Goal: Task Accomplishment & Management: Manage account settings

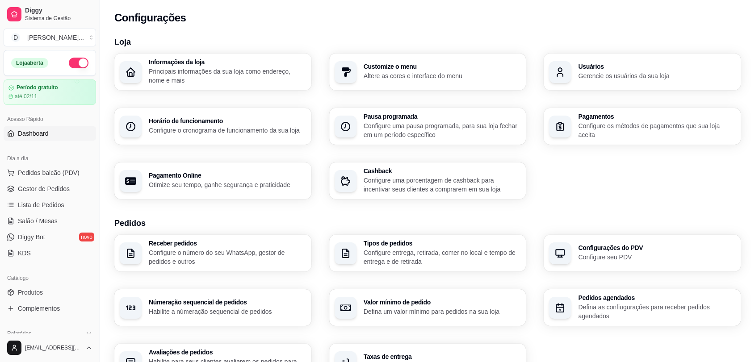
click at [34, 132] on span "Dashboard" at bounding box center [33, 133] width 31 height 9
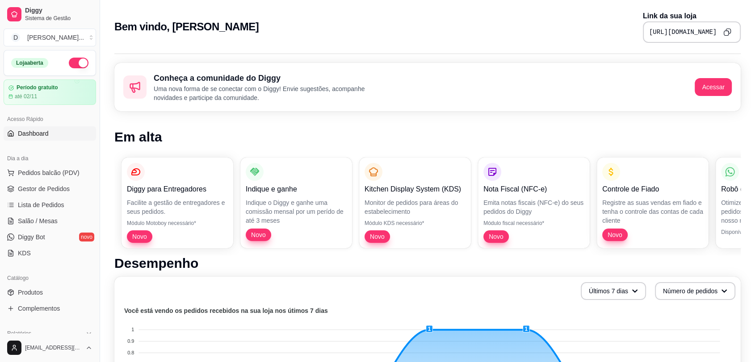
click at [726, 31] on icon "Copy to clipboard" at bounding box center [727, 32] width 8 height 8
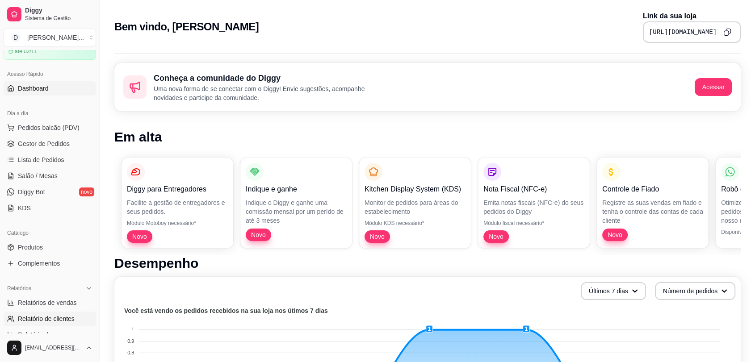
scroll to position [99, 0]
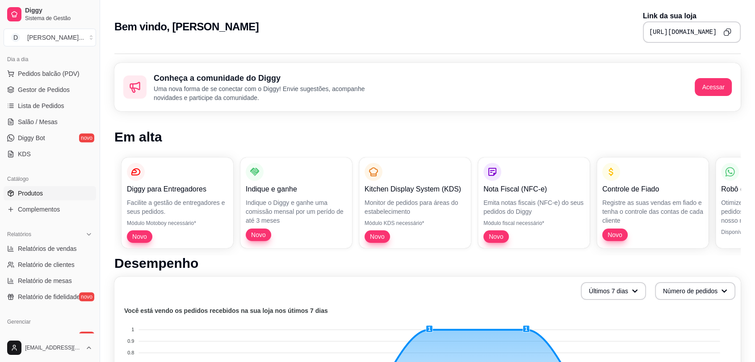
click at [32, 194] on span "Produtos" at bounding box center [30, 193] width 25 height 9
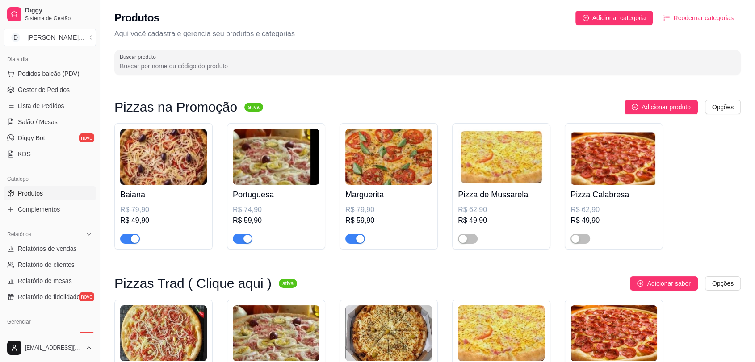
click at [352, 240] on span "button" at bounding box center [355, 239] width 20 height 10
click at [239, 242] on span "button" at bounding box center [243, 239] width 20 height 10
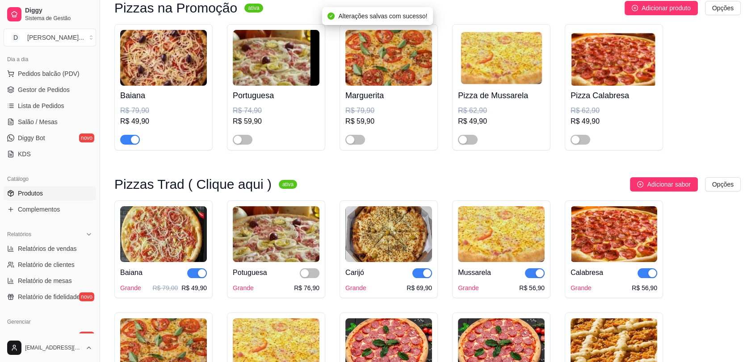
scroll to position [149, 0]
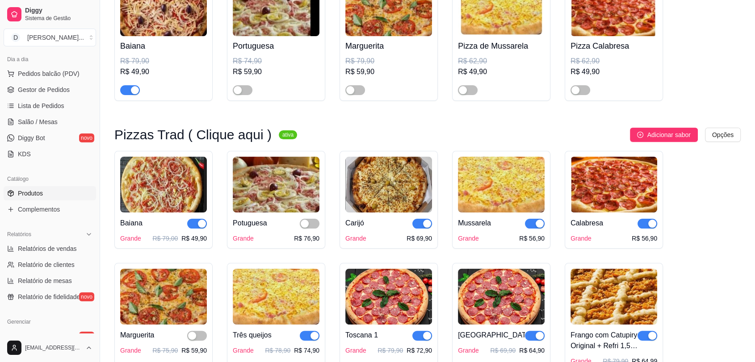
click at [500, 190] on img at bounding box center [501, 185] width 87 height 56
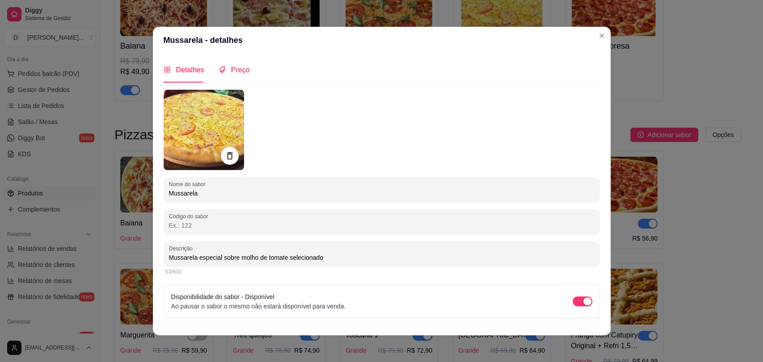
click at [242, 72] on span "Preço" at bounding box center [240, 70] width 19 height 8
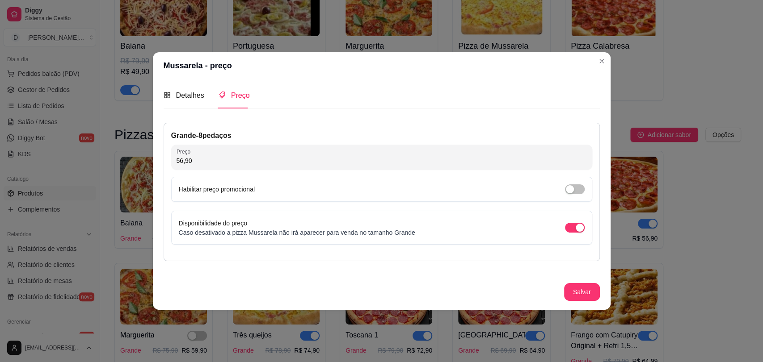
drag, startPoint x: 184, startPoint y: 173, endPoint x: 145, endPoint y: 175, distance: 38.9
click at [145, 175] on div "Mussarela - preço Detalhes Preço Nome do sabor Mussarela Código do sabor Descri…" at bounding box center [381, 181] width 763 height 362
type input "59,90"
click at [584, 291] on button "Salvar" at bounding box center [582, 292] width 36 height 18
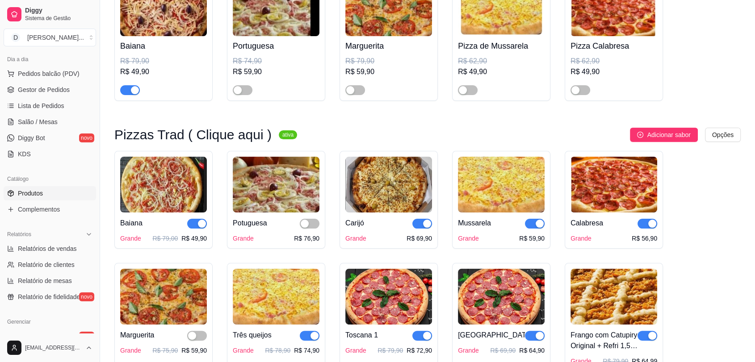
click at [622, 206] on img at bounding box center [614, 185] width 87 height 56
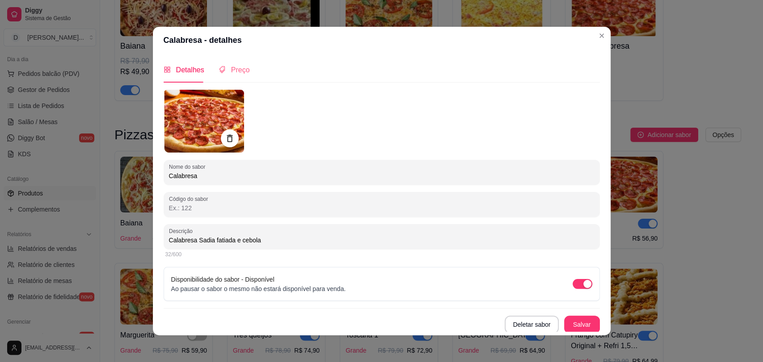
click at [236, 80] on div "Preço" at bounding box center [233, 69] width 31 height 25
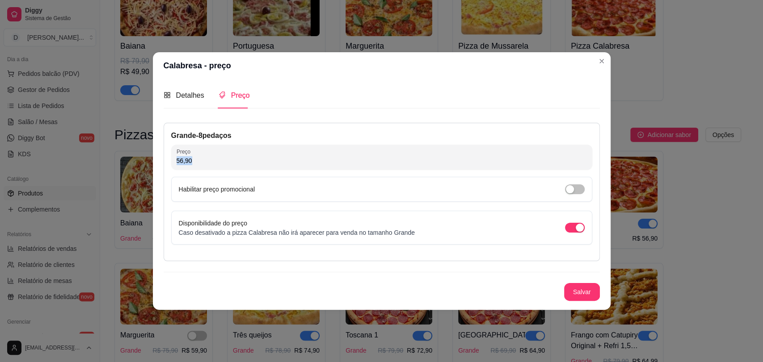
drag, startPoint x: 252, startPoint y: 153, endPoint x: 150, endPoint y: 171, distance: 103.4
click at [150, 171] on div "Calabresa - preço Detalhes Preço Nome do sabor Calabresa Código do sabor Descri…" at bounding box center [381, 181] width 763 height 362
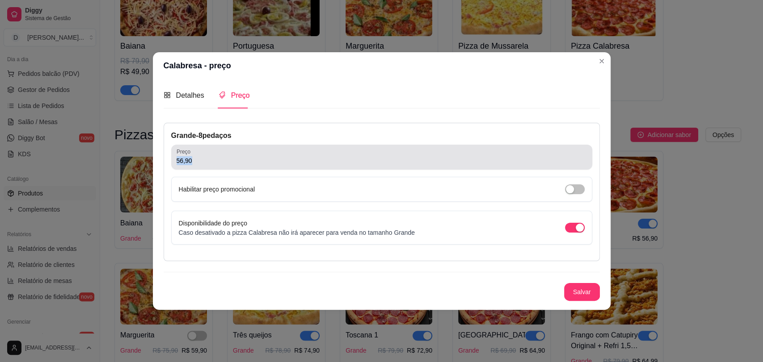
click at [197, 160] on input "56,90" at bounding box center [381, 160] width 410 height 9
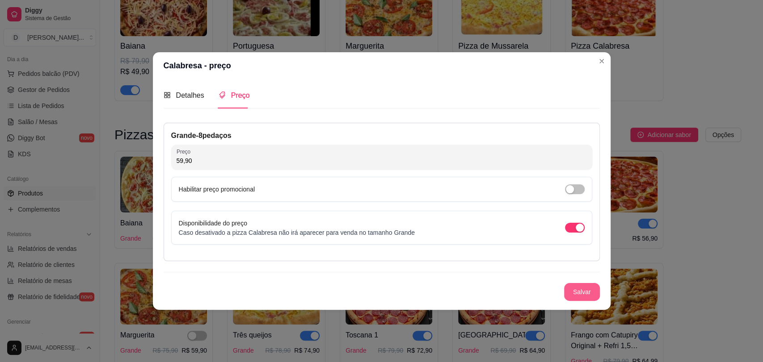
type input "59,90"
click at [592, 288] on button "Salvar" at bounding box center [582, 292] width 36 height 18
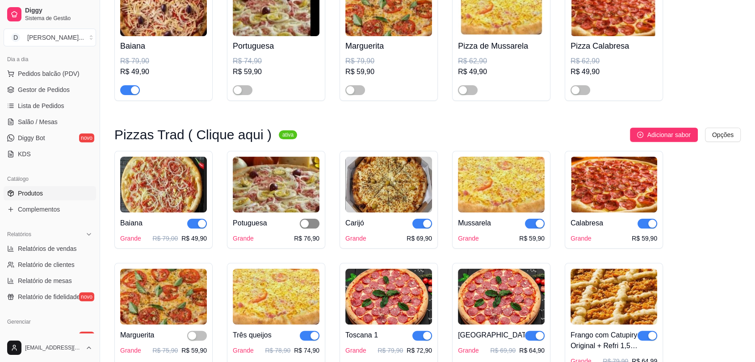
click at [316, 219] on span "button" at bounding box center [310, 224] width 20 height 10
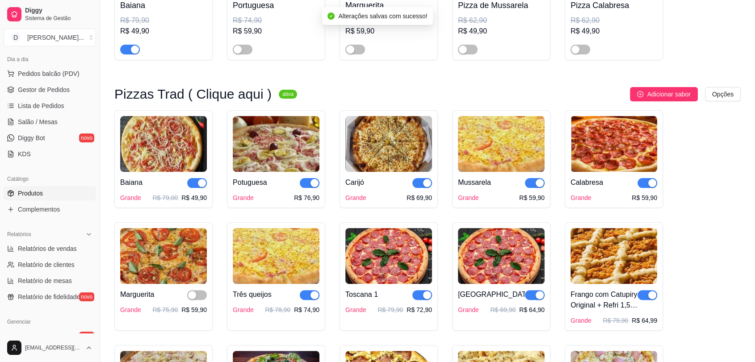
scroll to position [248, 0]
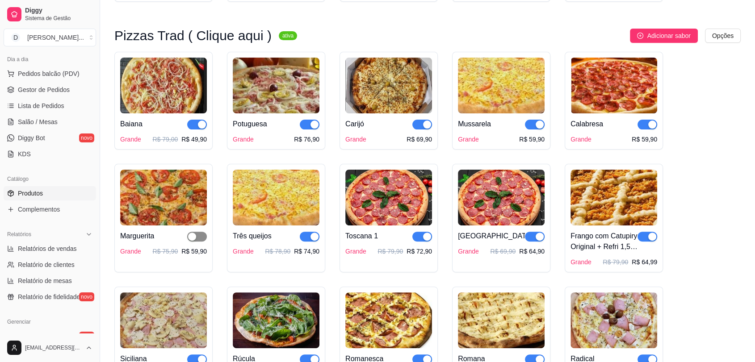
click at [204, 237] on span "button" at bounding box center [197, 237] width 20 height 10
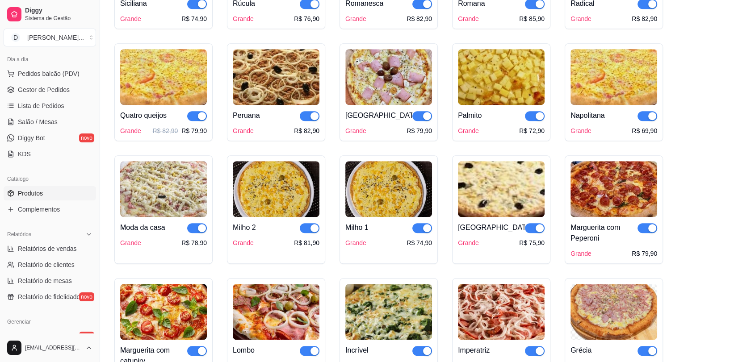
scroll to position [596, 0]
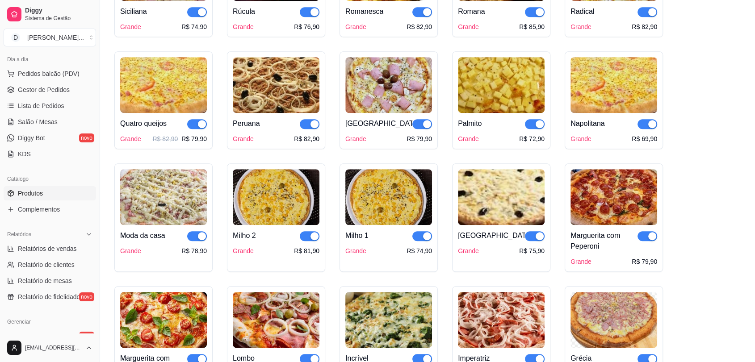
click at [518, 204] on img at bounding box center [501, 197] width 87 height 56
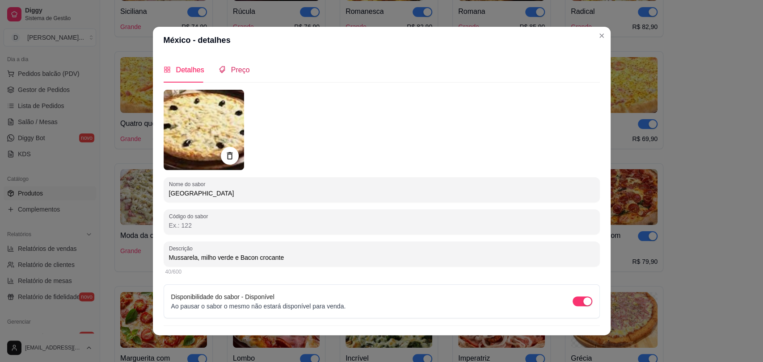
click at [239, 64] on div "Preço" at bounding box center [233, 69] width 31 height 11
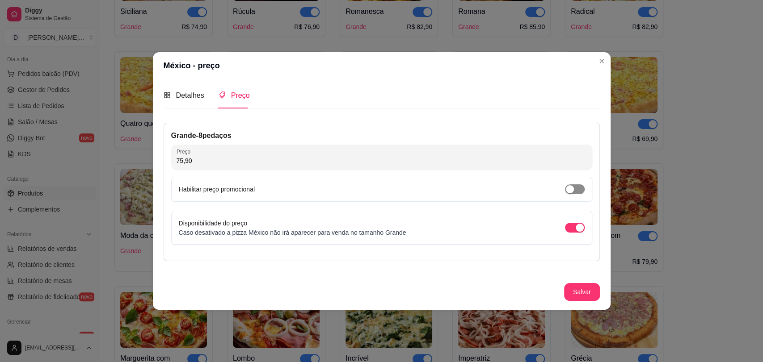
click at [577, 185] on span "button" at bounding box center [575, 190] width 20 height 10
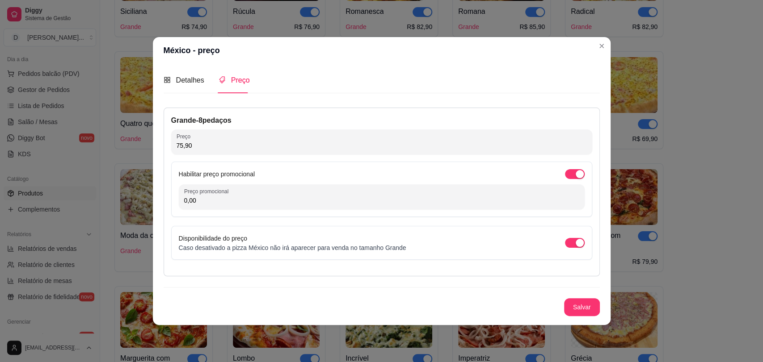
click at [353, 197] on input "0,00" at bounding box center [381, 200] width 395 height 9
type input "64,90"
click at [591, 303] on button "Salvar" at bounding box center [581, 306] width 35 height 17
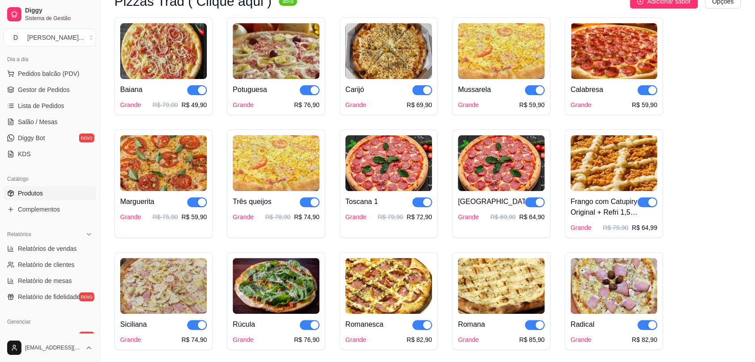
scroll to position [298, 0]
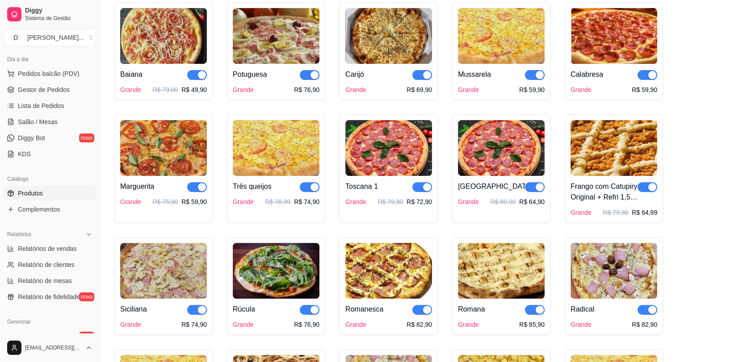
click at [394, 150] on img at bounding box center [388, 148] width 87 height 56
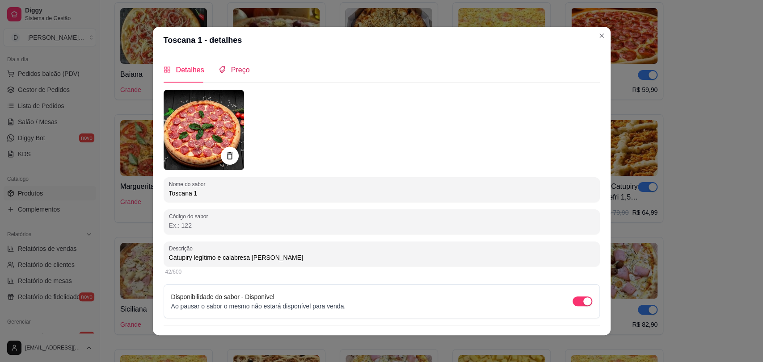
click at [239, 70] on span "Preço" at bounding box center [240, 70] width 19 height 8
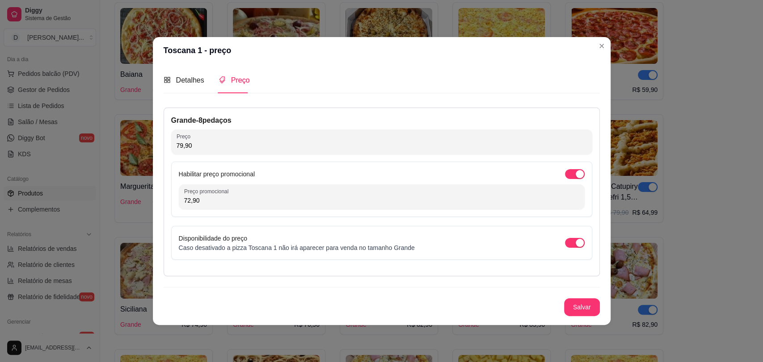
click at [252, 200] on input "72,90" at bounding box center [381, 200] width 395 height 9
type input "64,90"
click at [589, 302] on button "Salvar" at bounding box center [582, 307] width 36 height 18
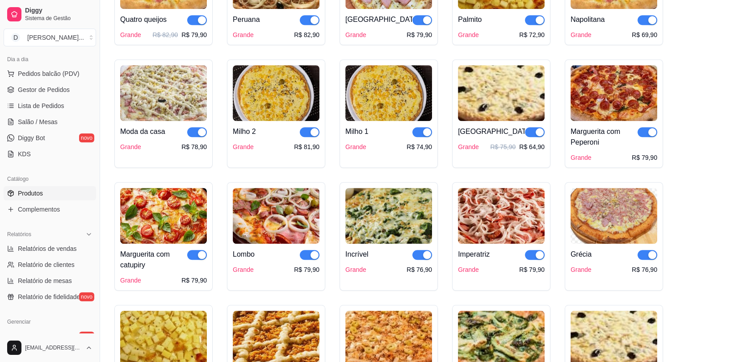
scroll to position [695, 0]
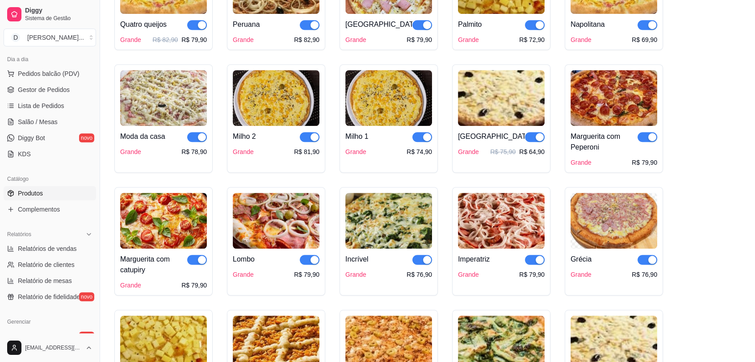
click at [613, 107] on img at bounding box center [614, 98] width 87 height 56
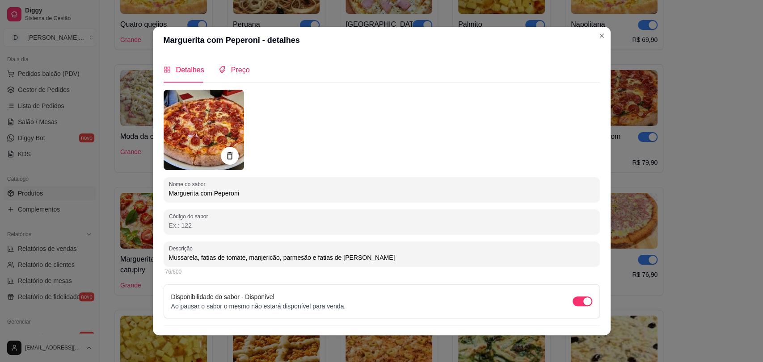
click at [235, 64] on div "Preço" at bounding box center [233, 69] width 31 height 11
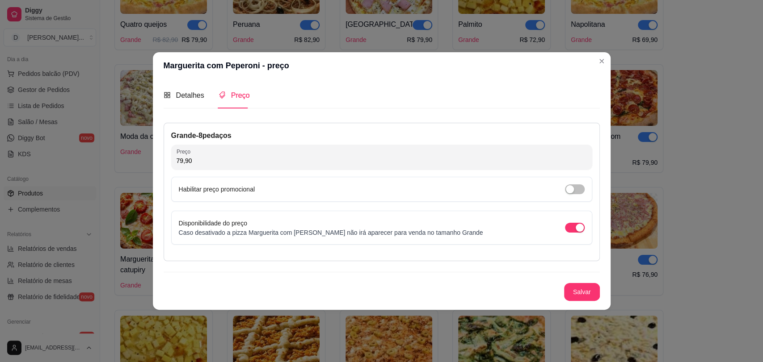
click at [587, 198] on div "Habilitar preço promocional" at bounding box center [381, 189] width 421 height 25
click at [574, 194] on span "button" at bounding box center [575, 190] width 20 height 10
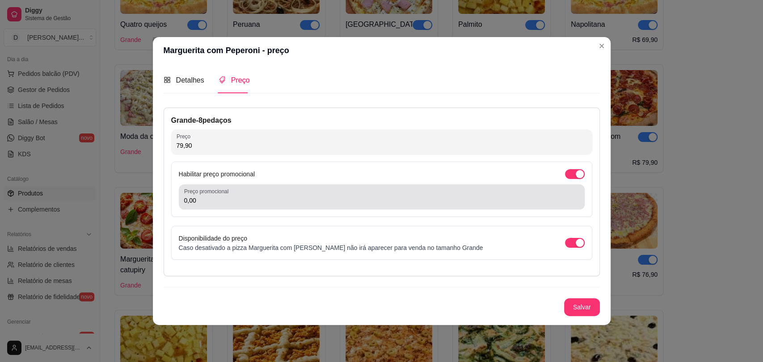
click at [256, 202] on input "0,00" at bounding box center [381, 200] width 395 height 9
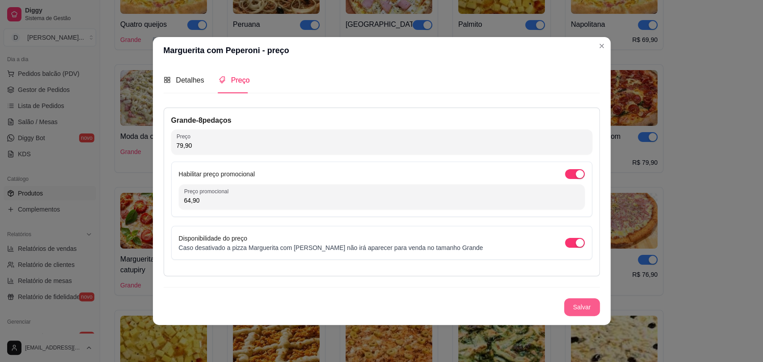
type input "64,90"
click at [582, 310] on button "Salvar" at bounding box center [582, 307] width 36 height 18
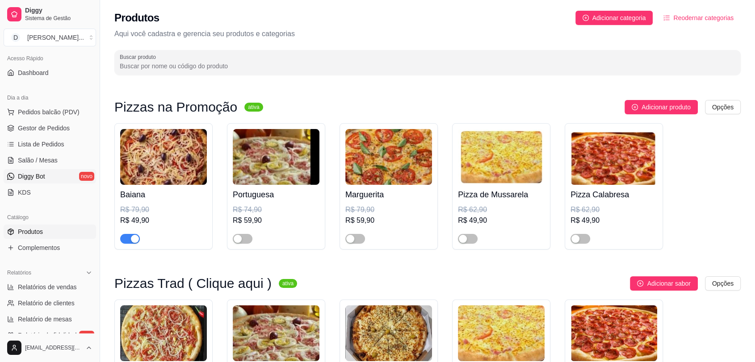
scroll to position [0, 0]
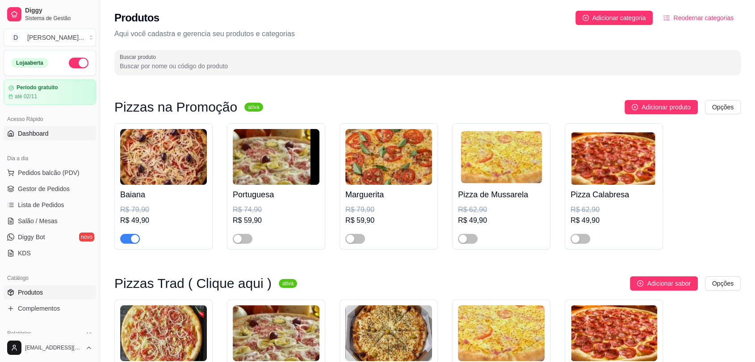
click at [34, 130] on span "Dashboard" at bounding box center [33, 133] width 31 height 9
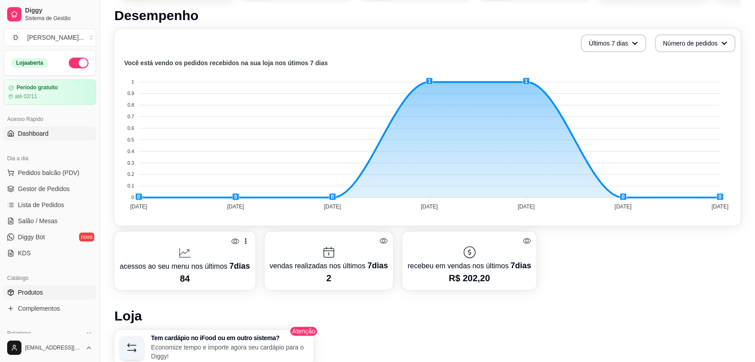
click at [38, 291] on span "Produtos" at bounding box center [30, 292] width 25 height 9
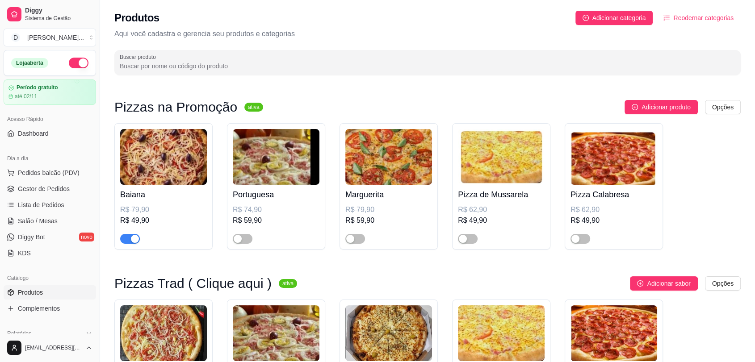
click at [695, 18] on span "Reodernar categorias" at bounding box center [703, 18] width 60 height 10
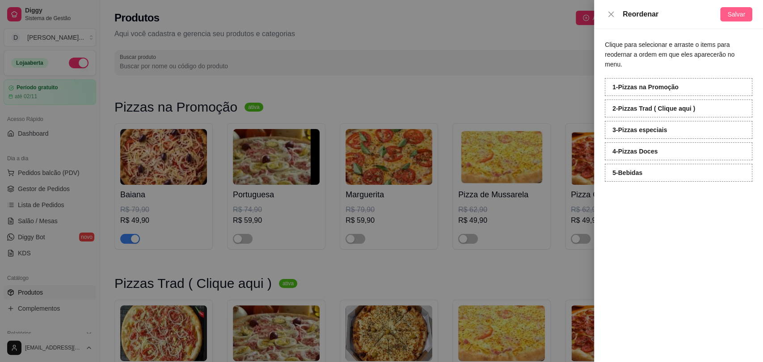
click at [742, 14] on span "Salvar" at bounding box center [736, 14] width 18 height 10
click at [470, 65] on div at bounding box center [381, 181] width 763 height 362
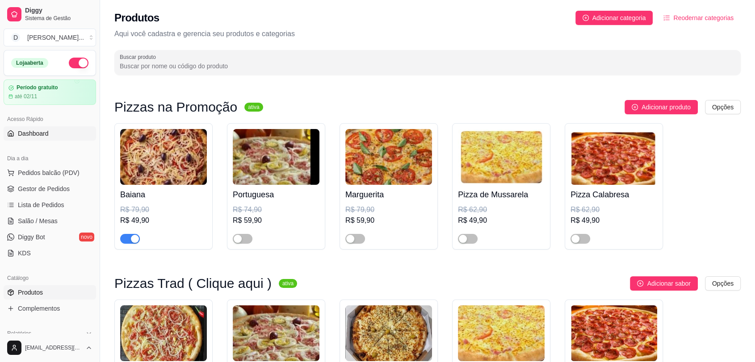
click at [36, 135] on span "Dashboard" at bounding box center [33, 133] width 31 height 9
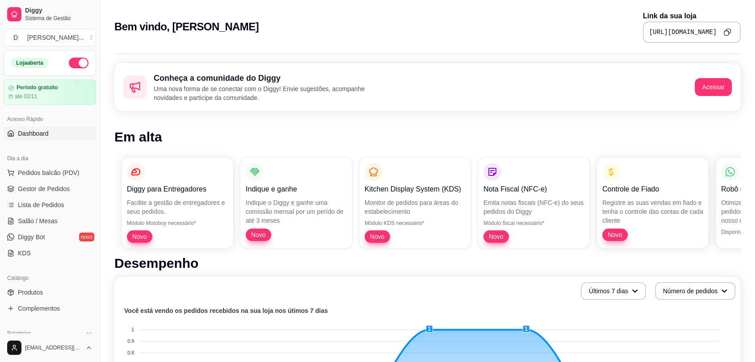
click at [728, 32] on icon "Copy to clipboard" at bounding box center [727, 32] width 8 height 8
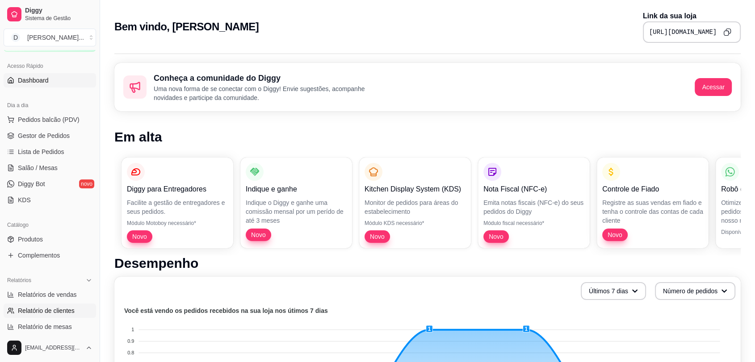
scroll to position [99, 0]
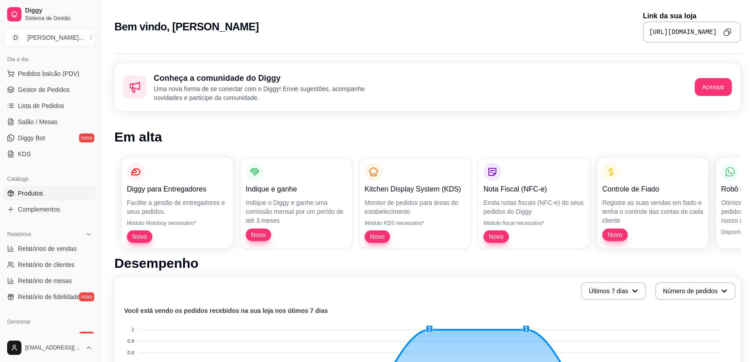
click at [35, 192] on span "Produtos" at bounding box center [30, 193] width 25 height 9
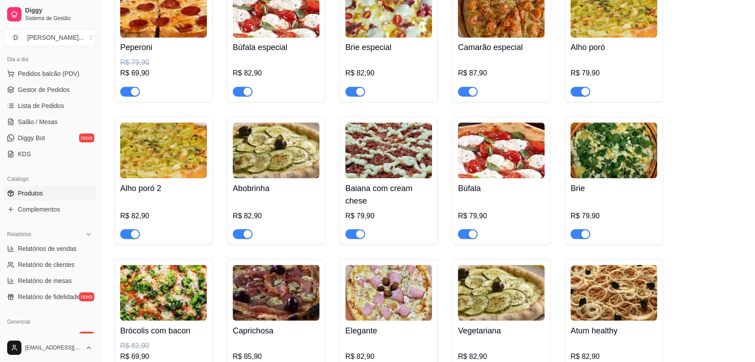
scroll to position [1588, 0]
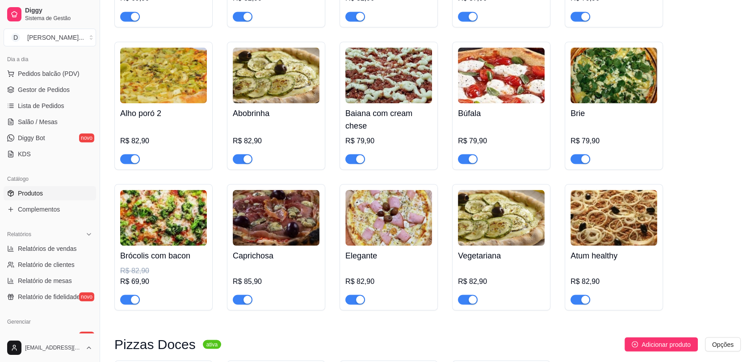
click at [161, 214] on img at bounding box center [163, 218] width 87 height 56
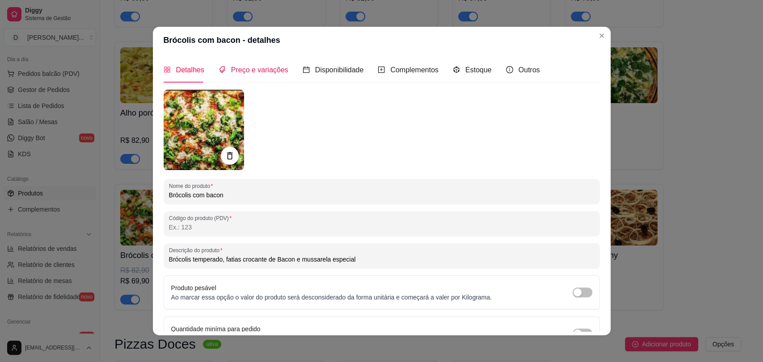
click at [254, 71] on span "Preço e variações" at bounding box center [259, 70] width 57 height 8
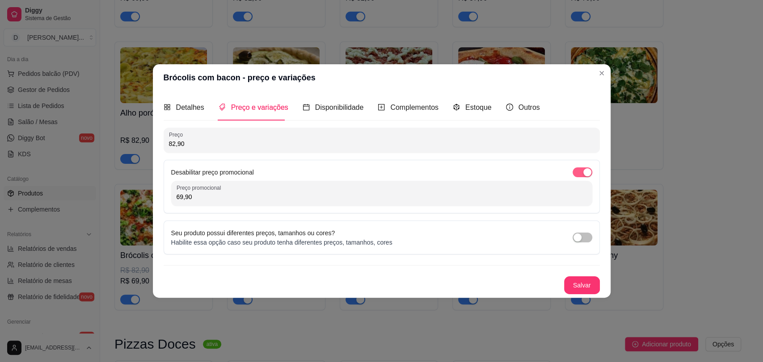
click at [577, 172] on span "button" at bounding box center [582, 173] width 20 height 10
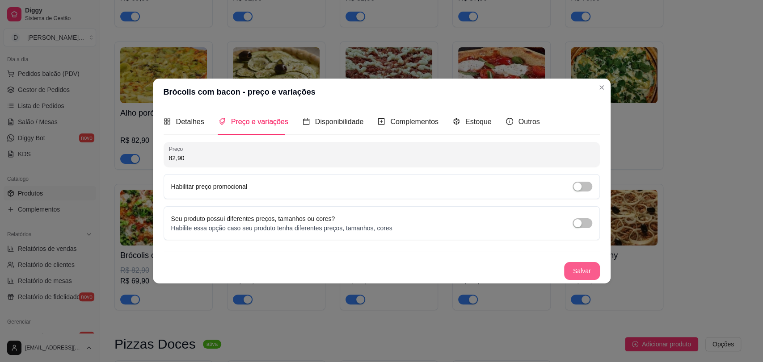
click at [585, 267] on button "Salvar" at bounding box center [582, 271] width 36 height 18
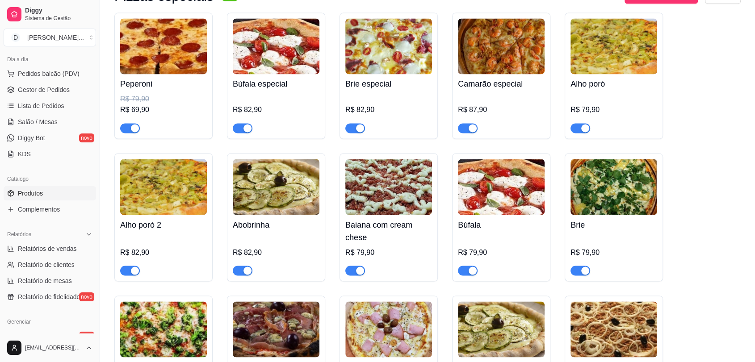
scroll to position [1439, 0]
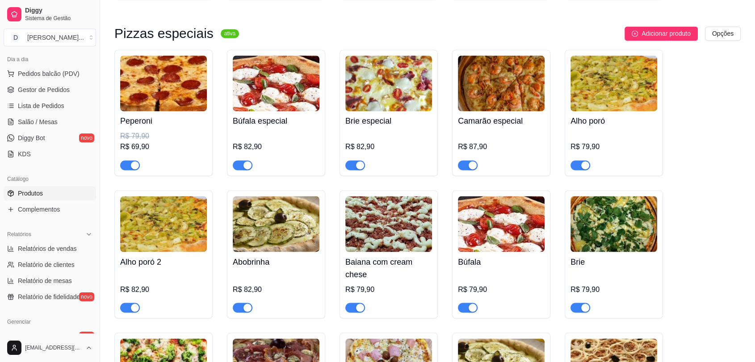
click at [153, 92] on img at bounding box center [163, 83] width 87 height 56
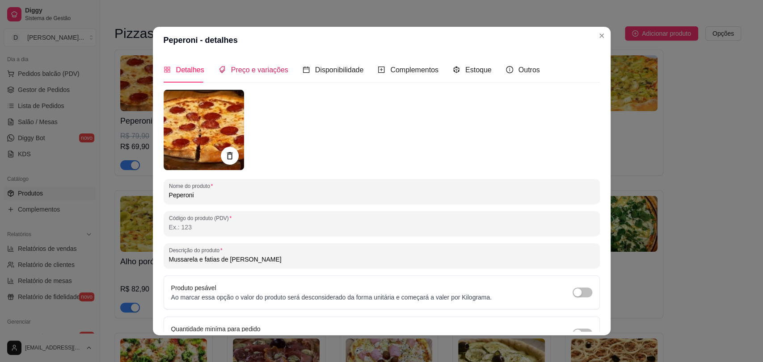
click at [265, 69] on span "Preço e variações" at bounding box center [259, 70] width 57 height 8
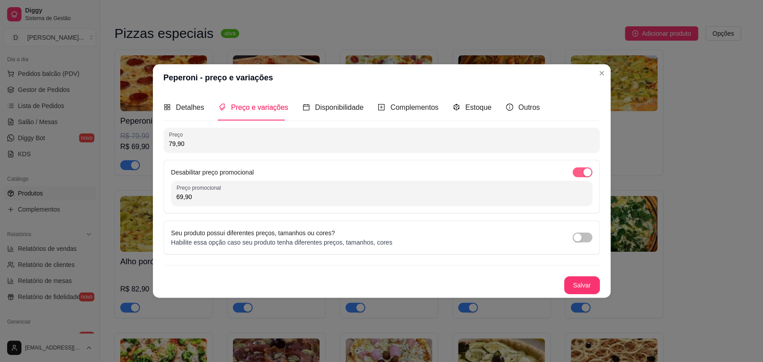
click at [573, 172] on span "button" at bounding box center [582, 173] width 20 height 10
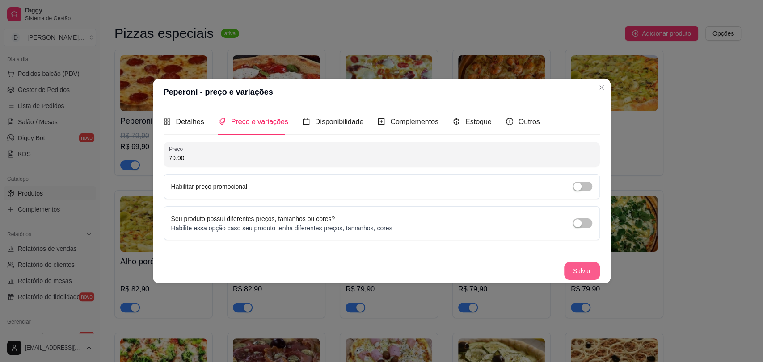
click at [591, 267] on button "Salvar" at bounding box center [582, 271] width 36 height 18
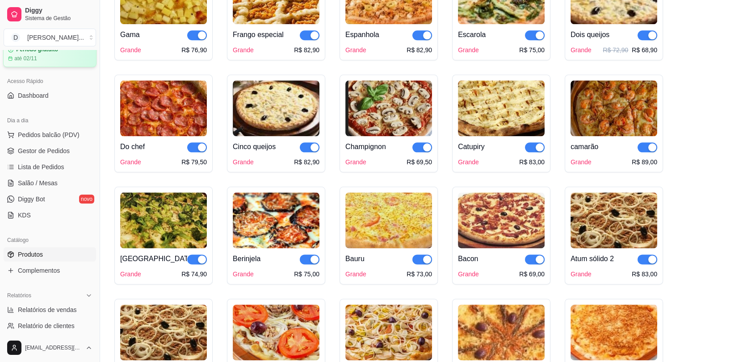
scroll to position [0, 0]
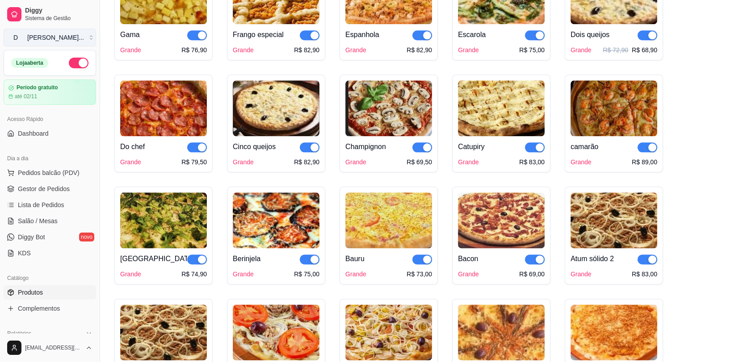
click at [80, 40] on button "D [PERSON_NAME] ..." at bounding box center [50, 38] width 92 height 18
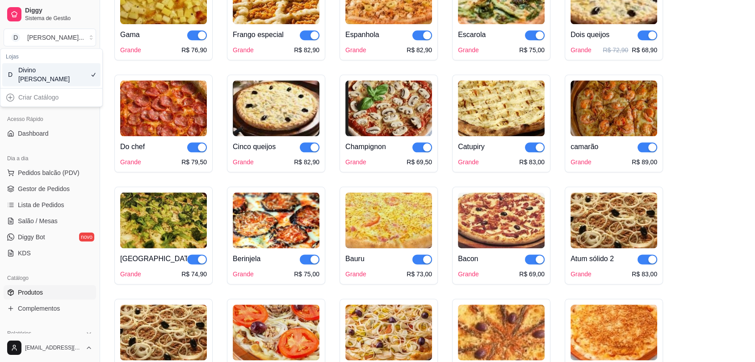
click at [43, 99] on div "Criar Catálogo" at bounding box center [51, 97] width 98 height 14
click at [12, 97] on div "Criar Catálogo" at bounding box center [51, 97] width 98 height 14
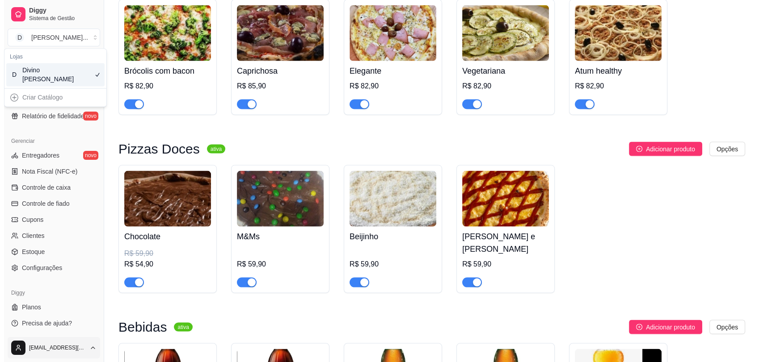
scroll to position [1837, 0]
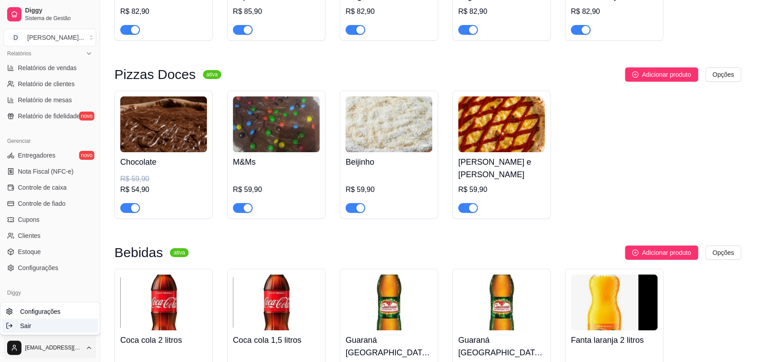
click at [31, 324] on div "Sair" at bounding box center [50, 326] width 96 height 14
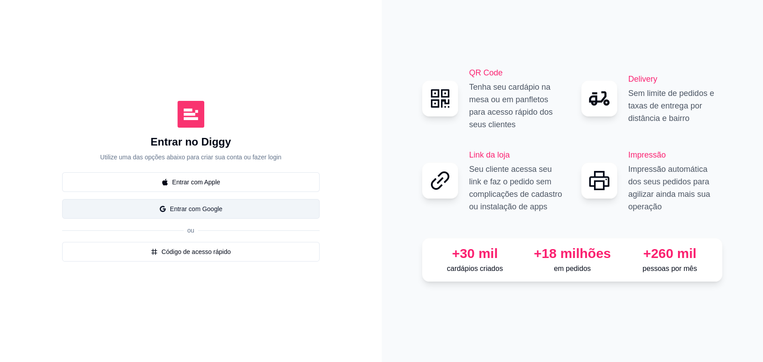
click at [200, 206] on button "Entrar com Google" at bounding box center [190, 209] width 257 height 20
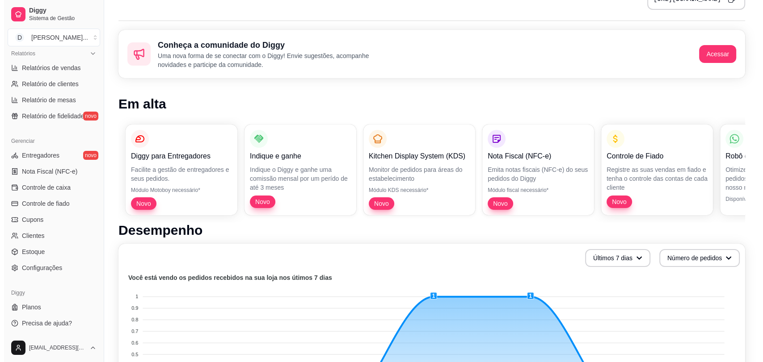
scroll to position [99, 0]
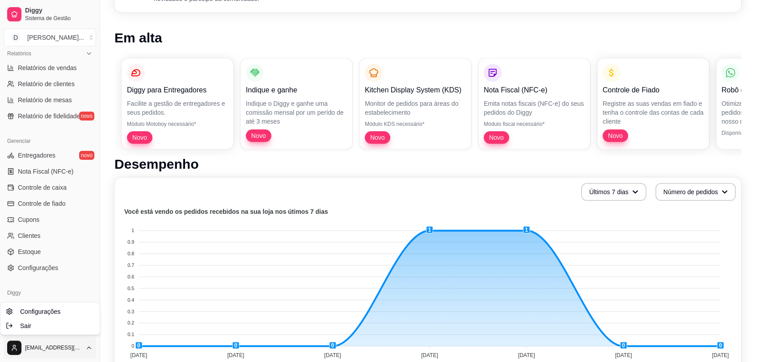
click at [46, 263] on html "Diggy Sistema de Gestão D Divino Sabor ... Loja aberta Período gratuito até 02/…" at bounding box center [381, 82] width 763 height 362
click at [23, 326] on span "Sair" at bounding box center [25, 325] width 11 height 9
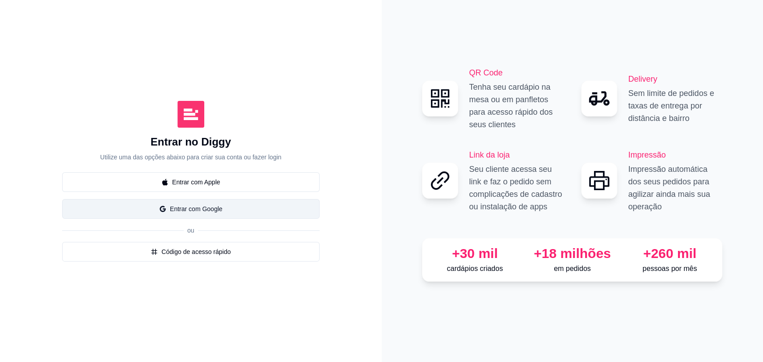
click at [211, 209] on button "Entrar com Google" at bounding box center [190, 209] width 257 height 20
